Goal: Task Accomplishment & Management: Use online tool/utility

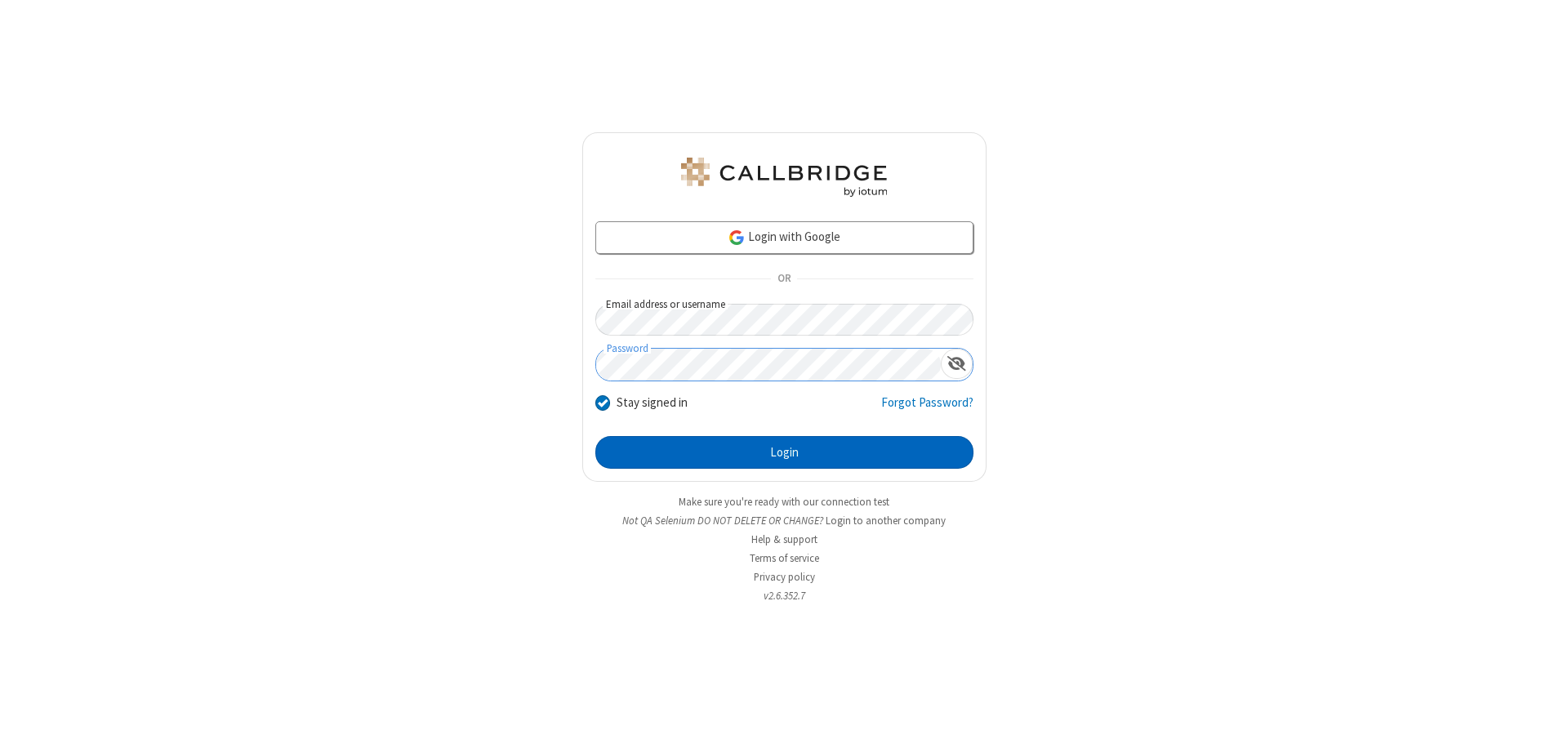
click at [784, 453] on button "Login" at bounding box center [784, 453] width 378 height 33
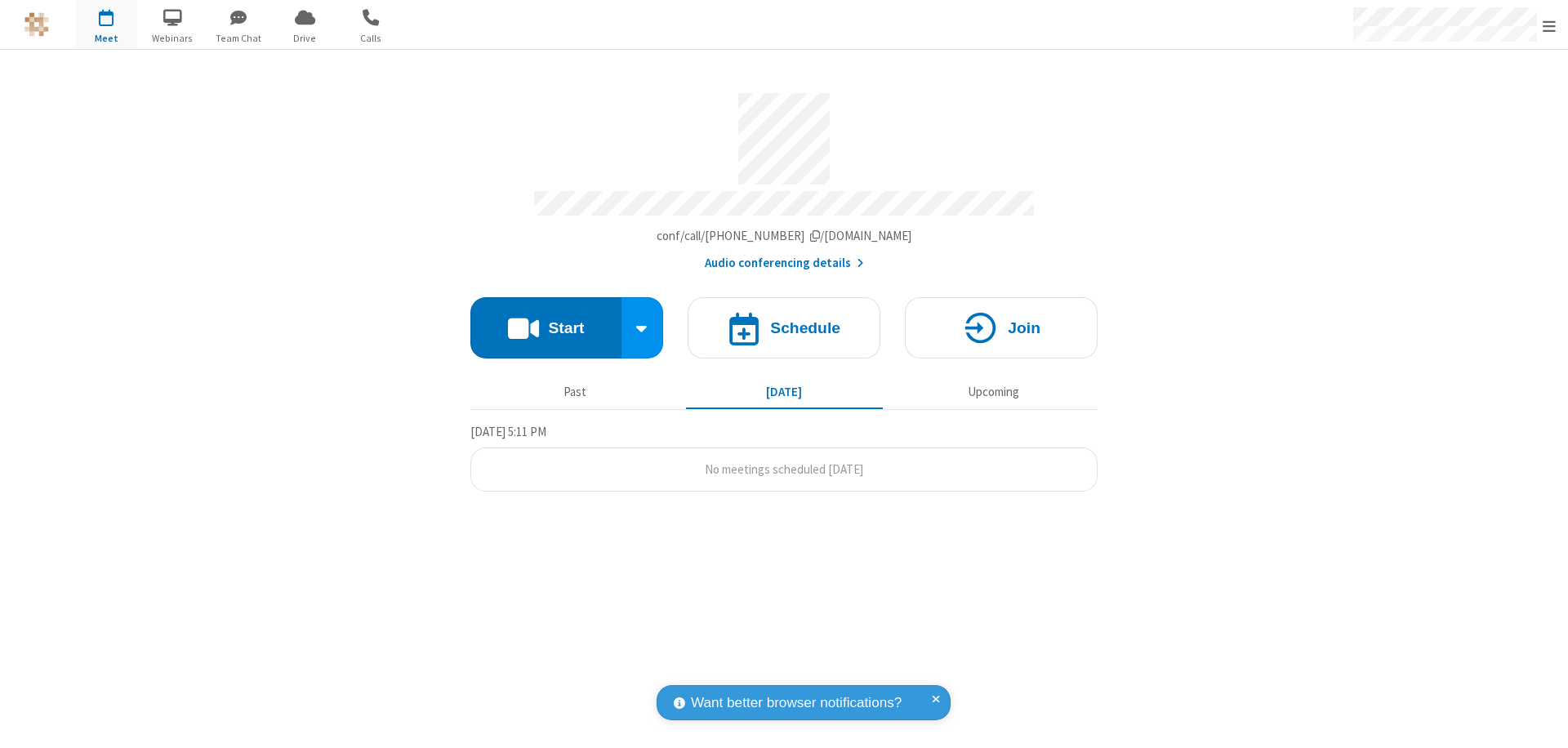
click at [545, 320] on button "Start" at bounding box center [546, 328] width 151 height 62
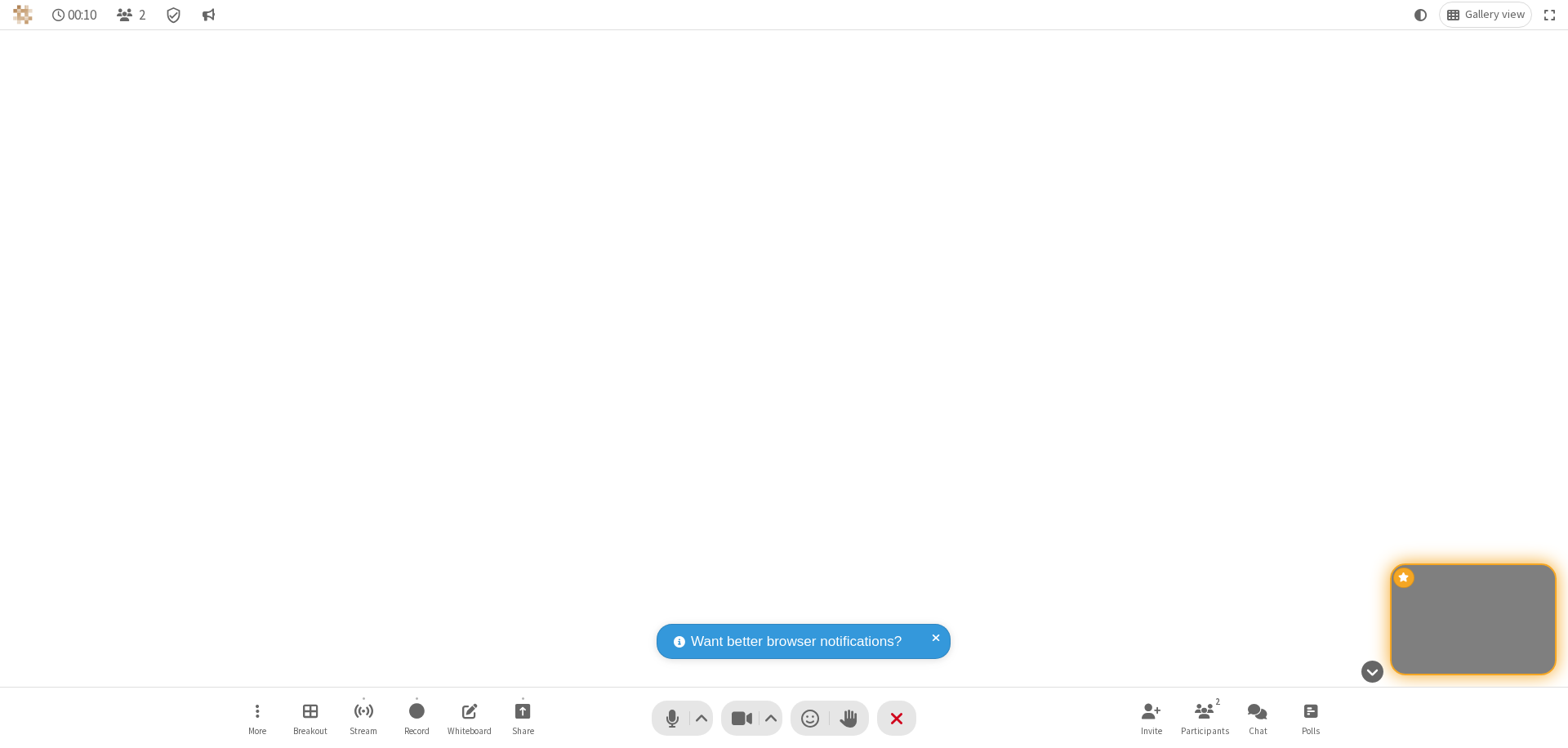
click at [523, 711] on span "Start sharing" at bounding box center [523, 711] width 16 height 21
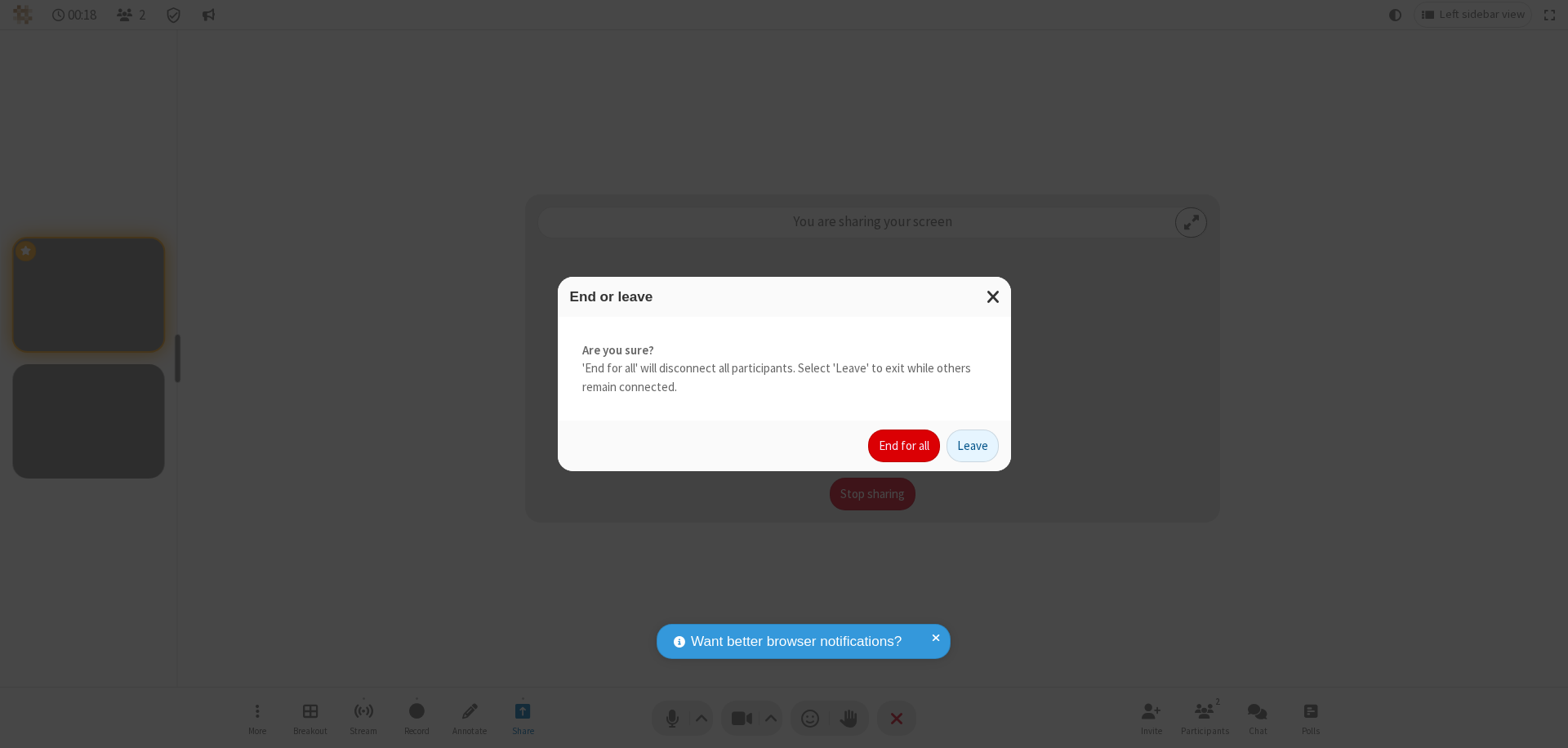
click at [905, 446] on button "End for all" at bounding box center [904, 446] width 72 height 33
